Goal: Task Accomplishment & Management: Manage account settings

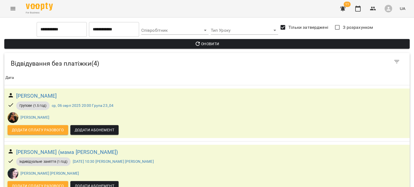
scroll to position [127, 0]
click at [344, 8] on icon "button" at bounding box center [342, 8] width 5 height 5
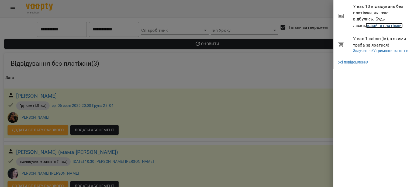
click at [366, 27] on link "додайте платіжки!" at bounding box center [384, 25] width 37 height 5
